Goal: Find specific page/section: Locate a particular part of the current website

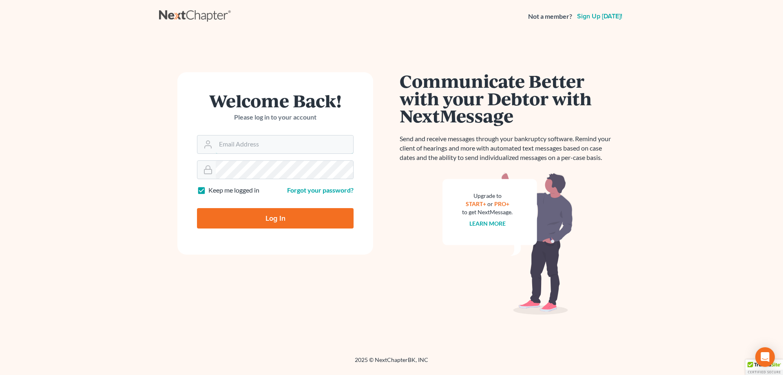
type input "[EMAIL_ADDRESS][DOMAIN_NAME]"
click at [296, 225] on input "Log In" at bounding box center [275, 218] width 157 height 20
type input "Thinking..."
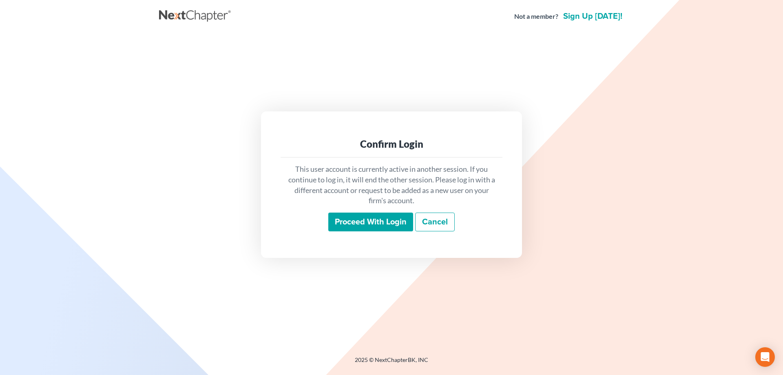
click at [379, 220] on input "Proceed with login" at bounding box center [370, 222] width 85 height 19
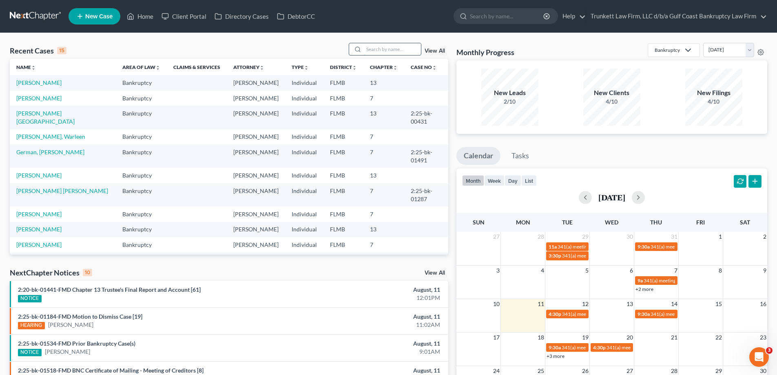
click at [386, 49] on input "search" at bounding box center [392, 49] width 57 height 12
type input "[PERSON_NAME]"
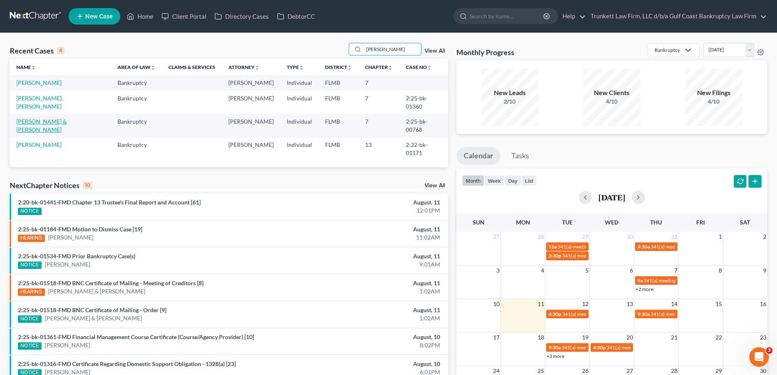
click at [39, 118] on link "[PERSON_NAME] & [PERSON_NAME]" at bounding box center [41, 125] width 51 height 15
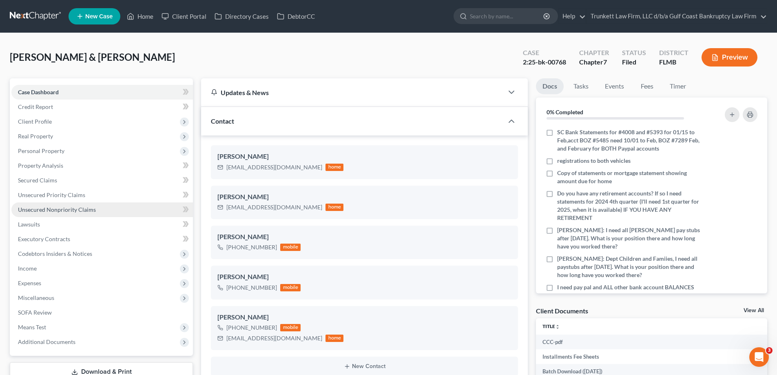
scroll to position [738, 0]
click at [66, 209] on span "Unsecured Nonpriority Claims" at bounding box center [57, 209] width 78 height 7
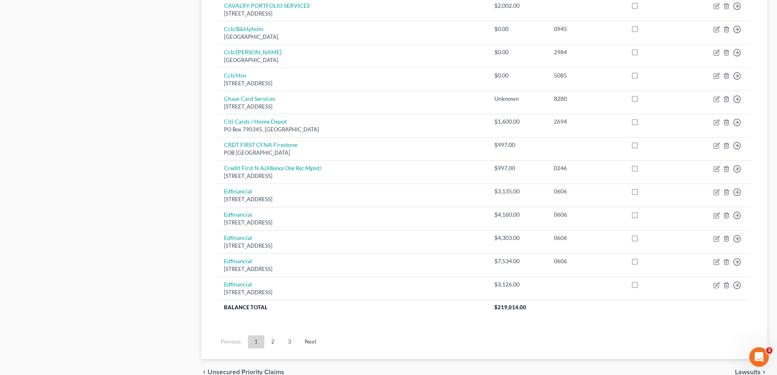
scroll to position [530, 0]
click at [270, 338] on link "2" at bounding box center [273, 339] width 16 height 13
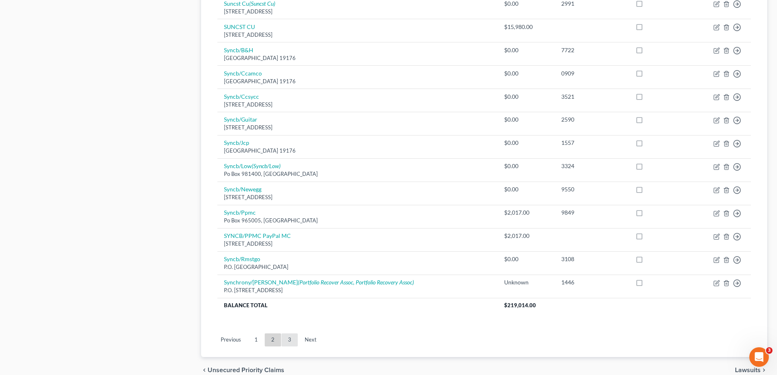
click at [292, 342] on link "3" at bounding box center [290, 339] width 16 height 13
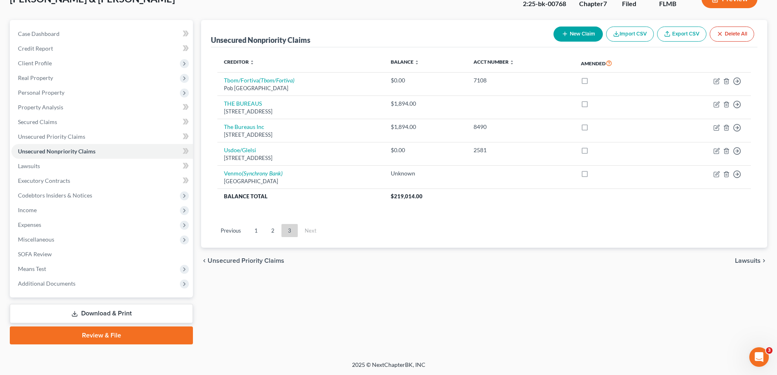
scroll to position [59, 0]
click at [44, 273] on span "Means Test" at bounding box center [102, 268] width 182 height 15
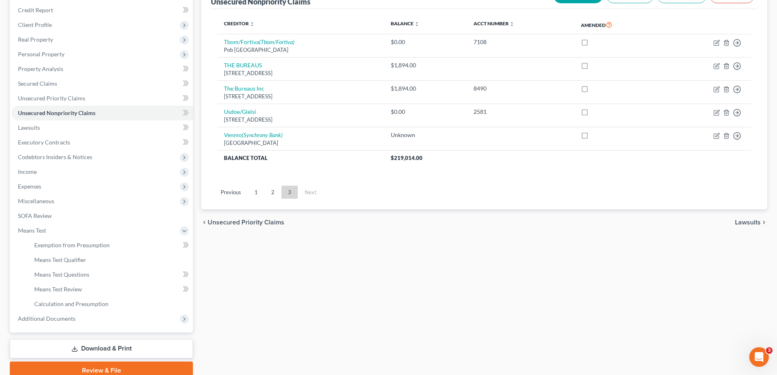
scroll to position [132, 0]
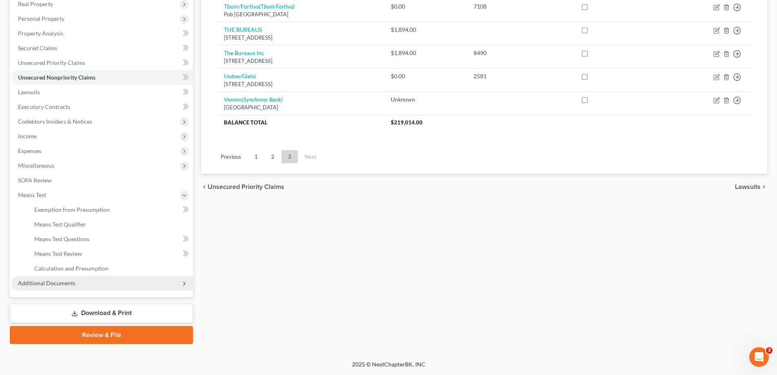
click at [67, 281] on span "Additional Documents" at bounding box center [47, 283] width 58 height 7
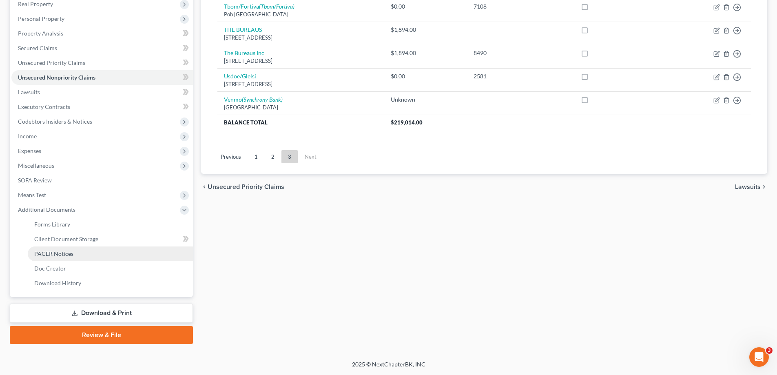
click at [61, 249] on link "PACER Notices" at bounding box center [110, 253] width 165 height 15
